Goal: Transaction & Acquisition: Purchase product/service

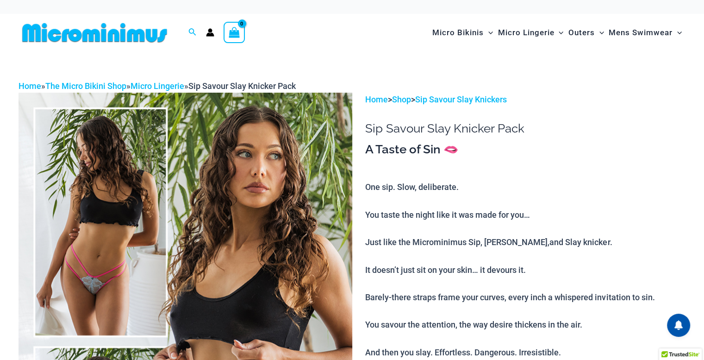
type input "**********"
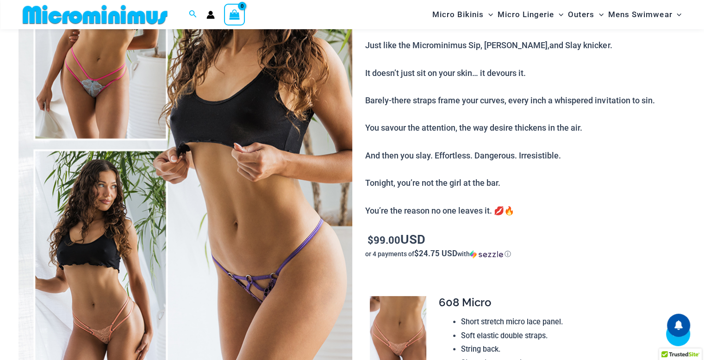
scroll to position [189, 0]
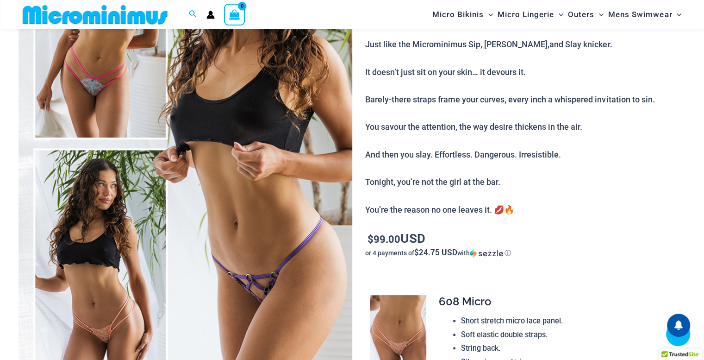
drag, startPoint x: 250, startPoint y: 199, endPoint x: 272, endPoint y: 141, distance: 61.8
click at [272, 141] on img at bounding box center [186, 145] width 334 height 500
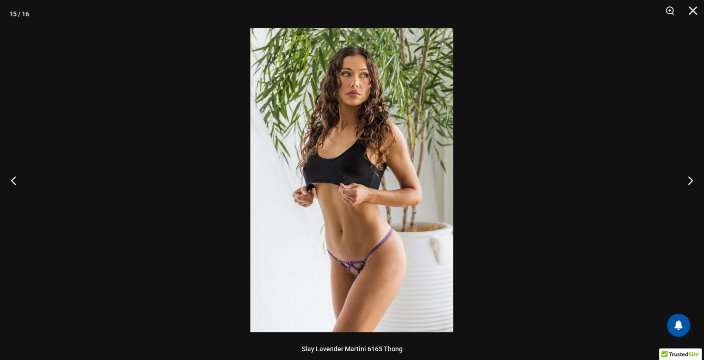
click at [371, 271] on img at bounding box center [351, 180] width 203 height 304
click at [371, 266] on img at bounding box center [351, 180] width 203 height 304
click at [358, 275] on img at bounding box center [351, 180] width 203 height 304
click at [354, 274] on img at bounding box center [351, 180] width 203 height 304
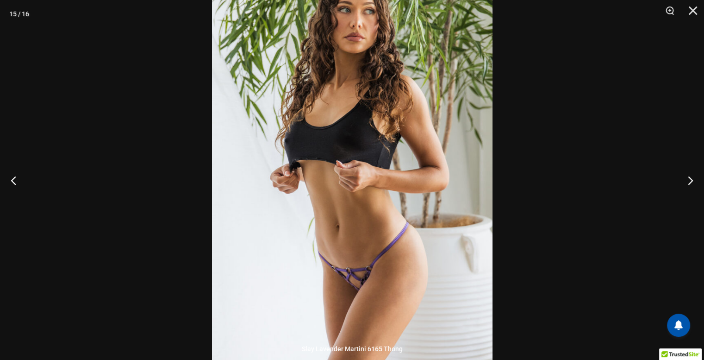
click at [676, 29] on div at bounding box center [352, 180] width 704 height 360
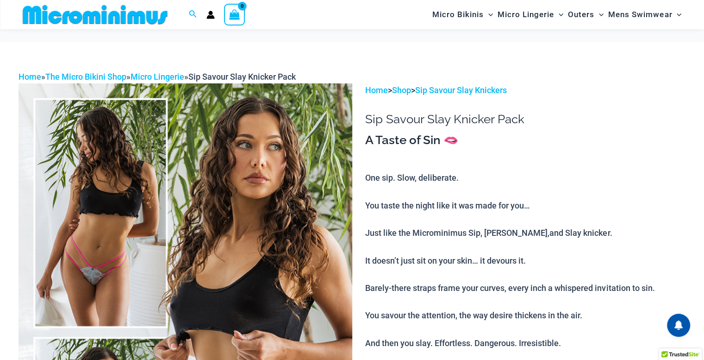
scroll to position [112, 0]
